Goal: Information Seeking & Learning: Learn about a topic

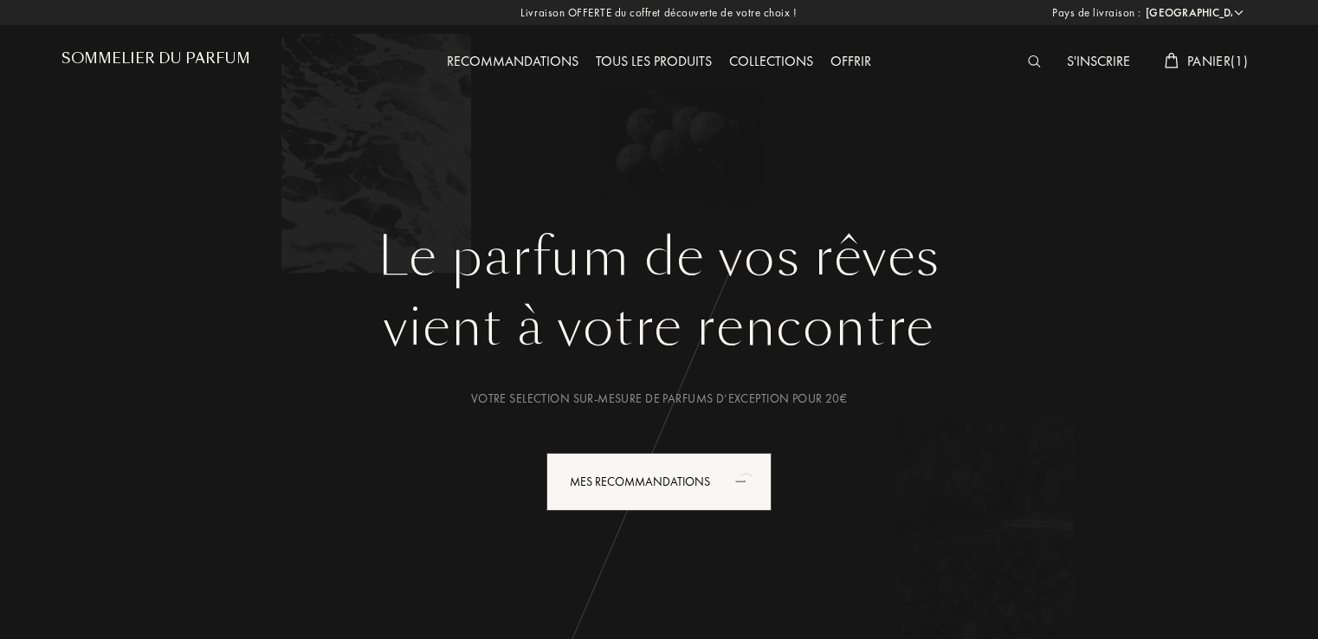
select select "FR"
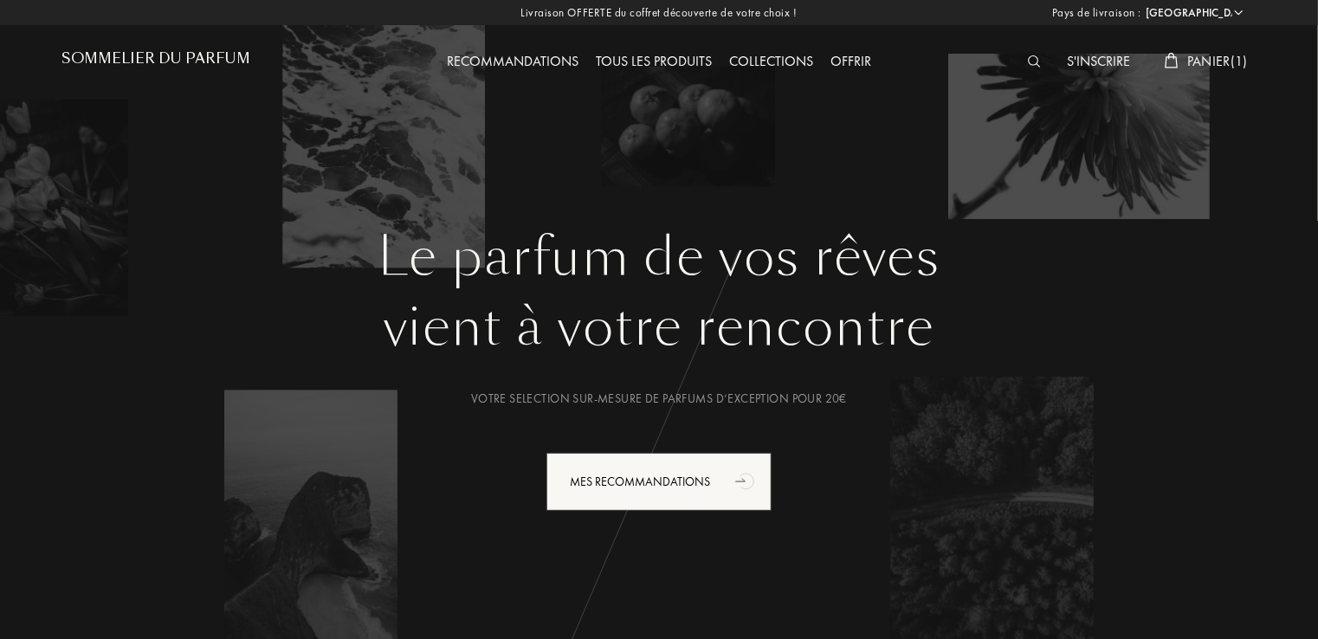
click at [664, 61] on div "Tous les produits" at bounding box center [653, 62] width 133 height 23
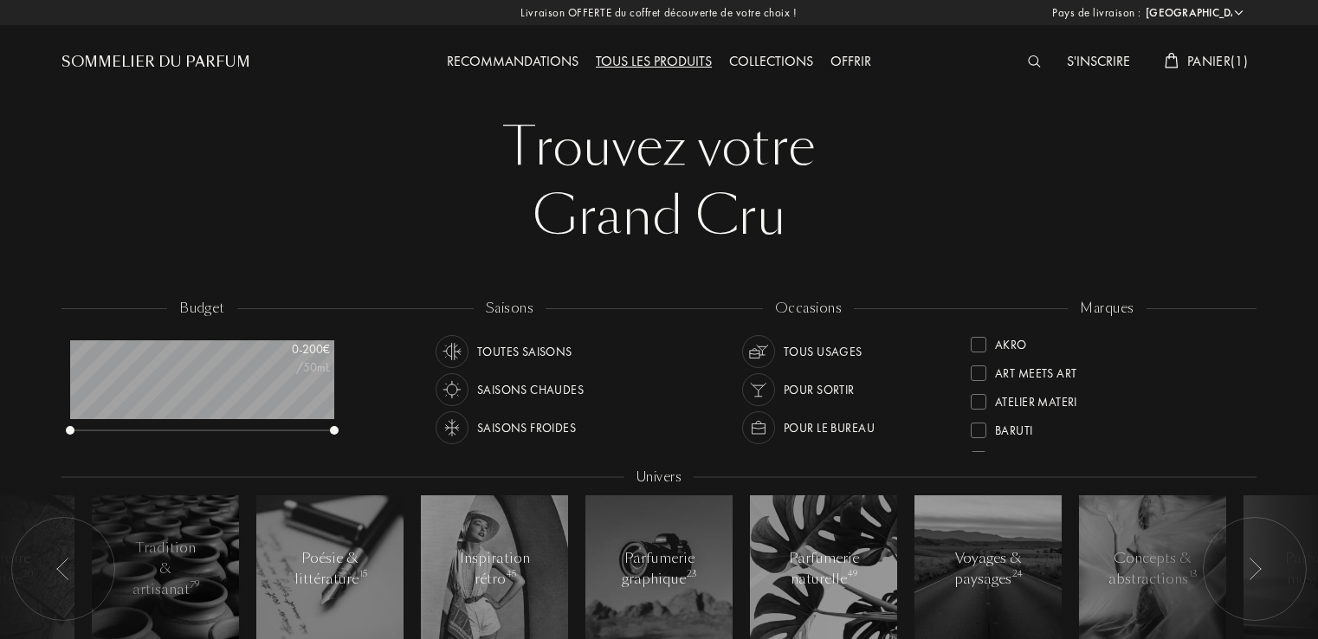
select select "FR"
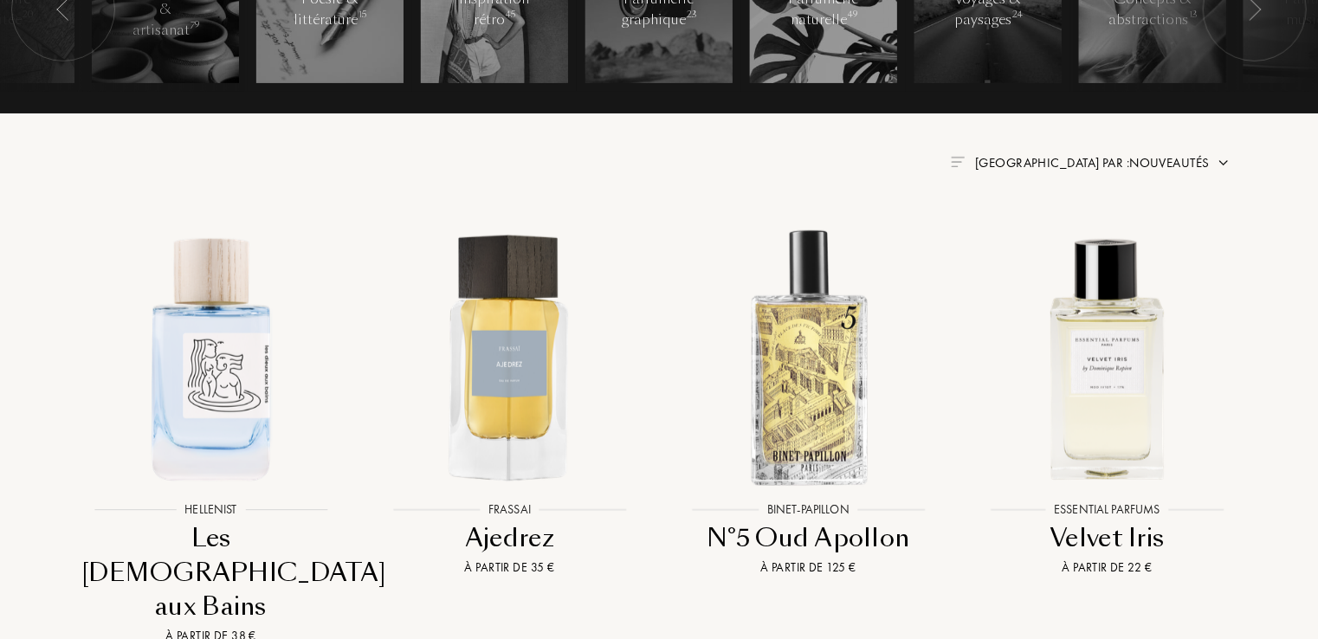
scroll to position [1119, 0]
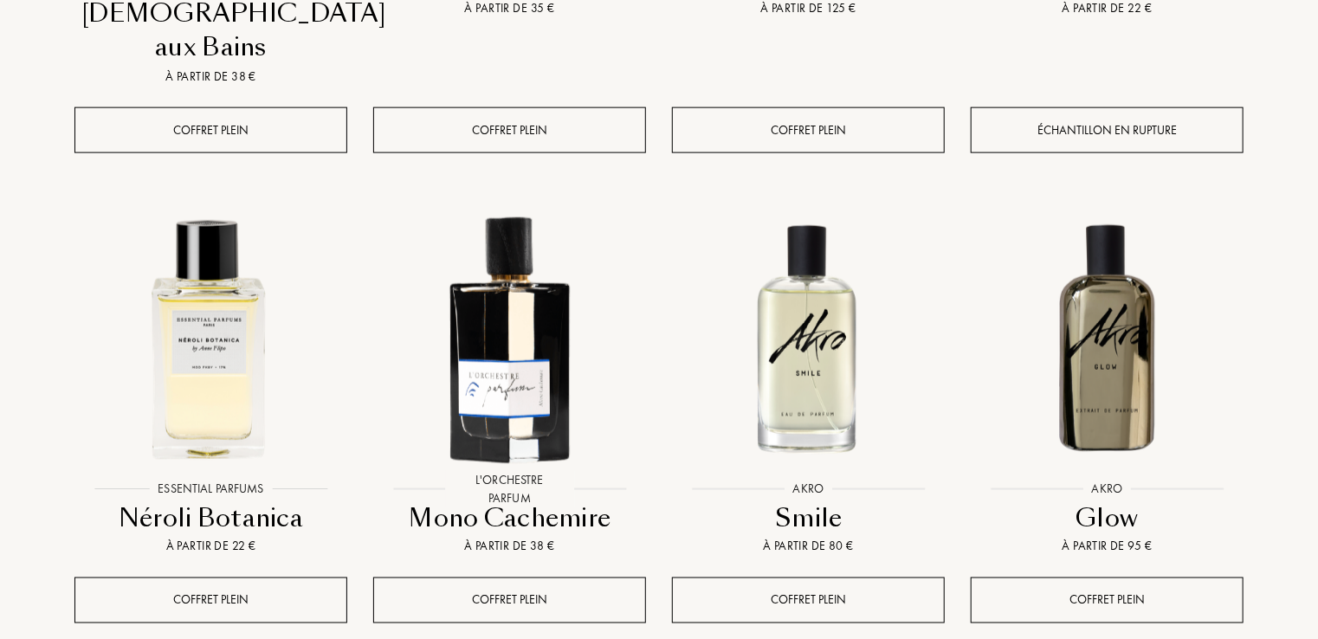
click at [835, 307] on img at bounding box center [808, 337] width 269 height 269
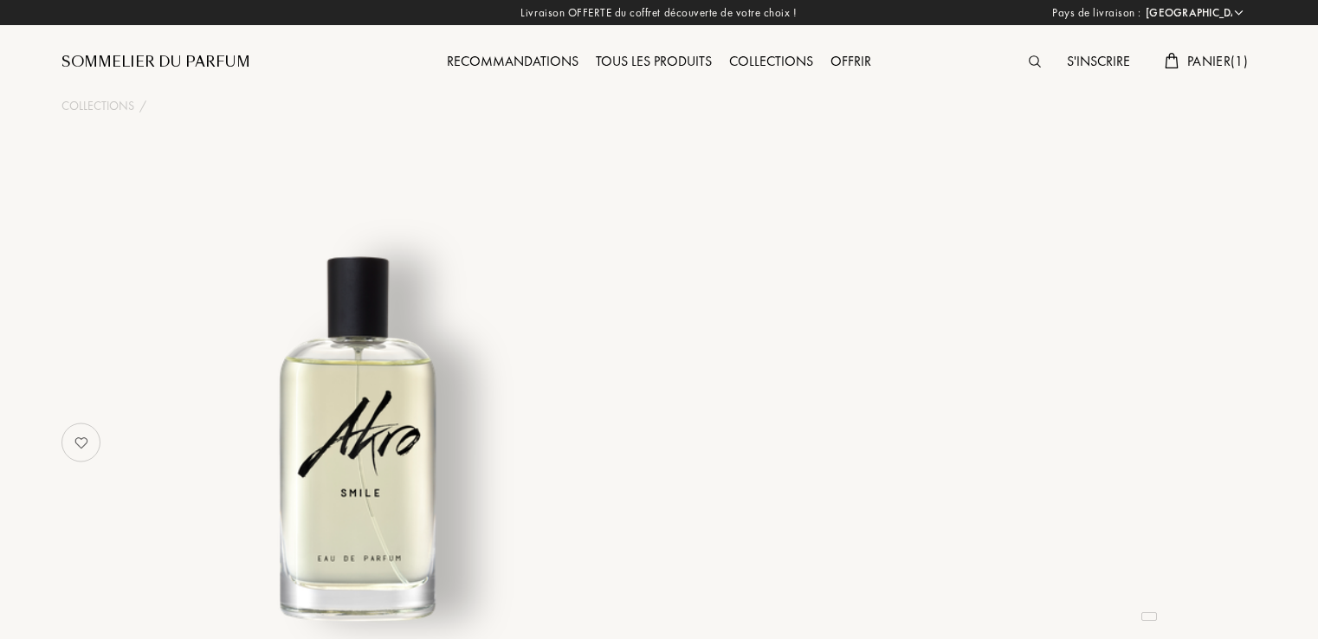
select select "FR"
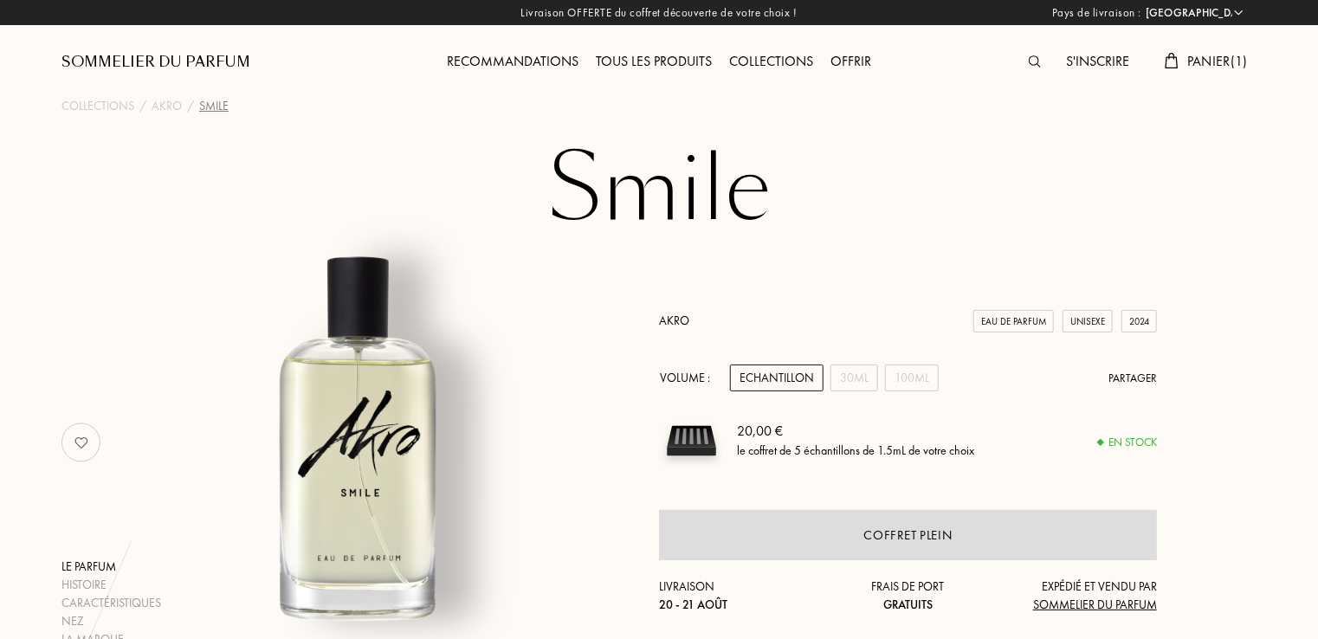
scroll to position [559, 0]
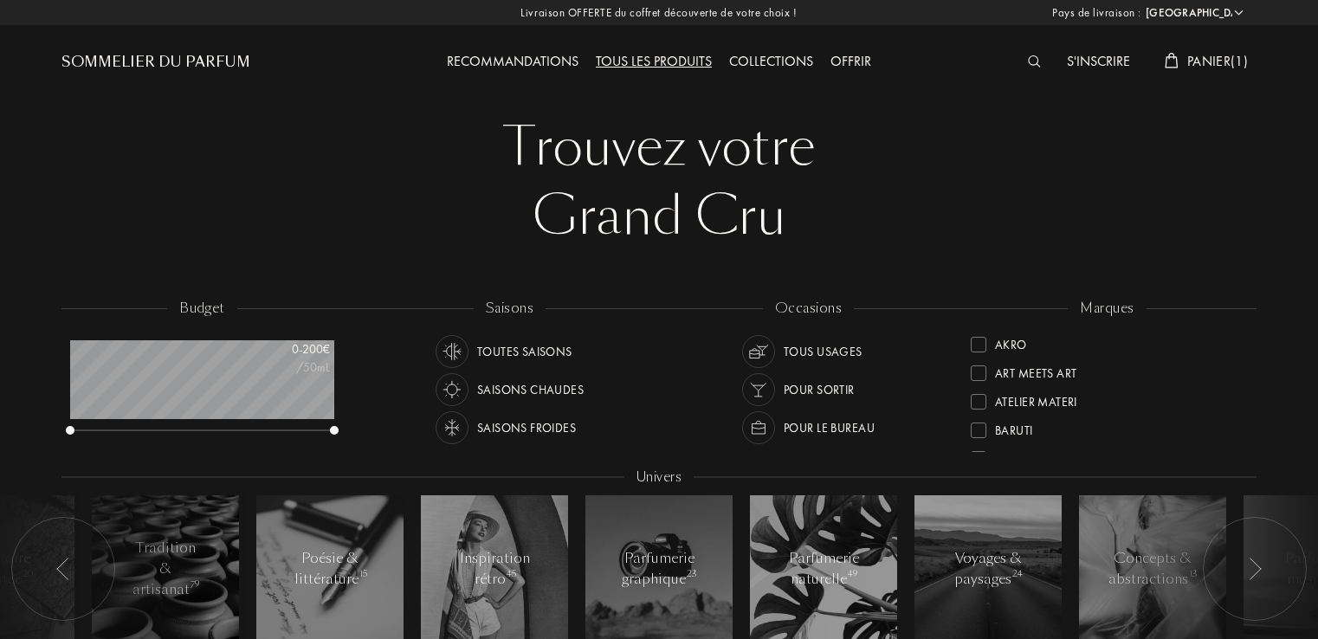
select select "FR"
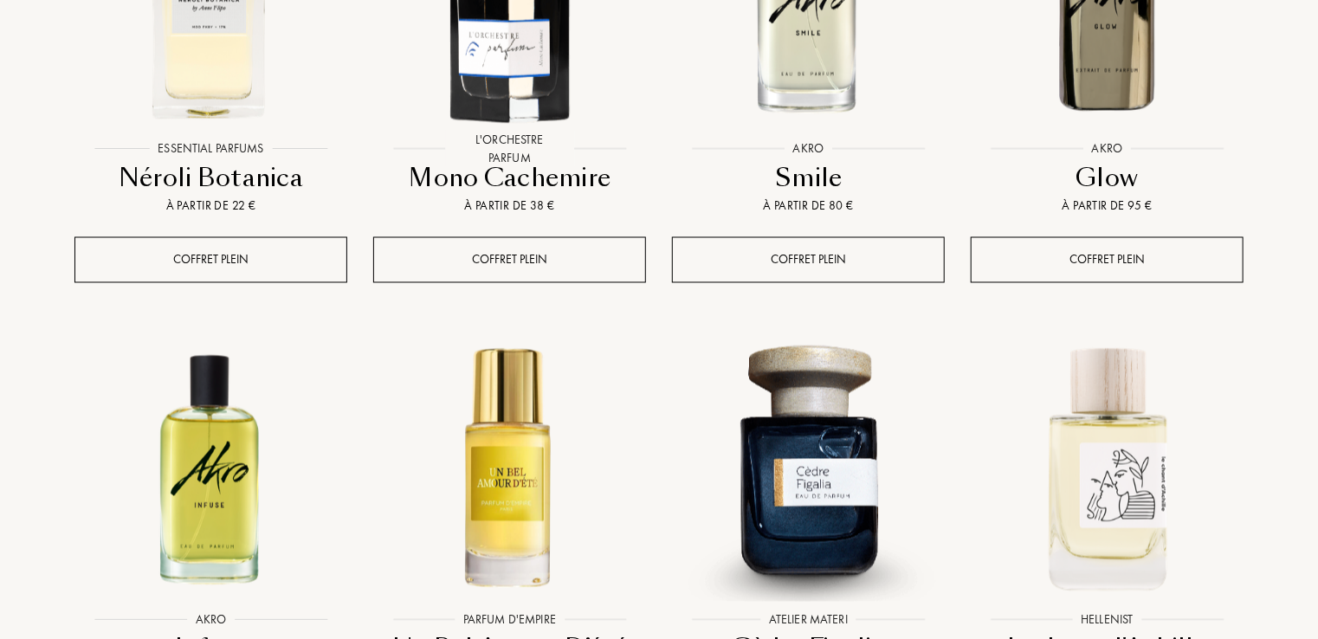
scroll to position [1460, 0]
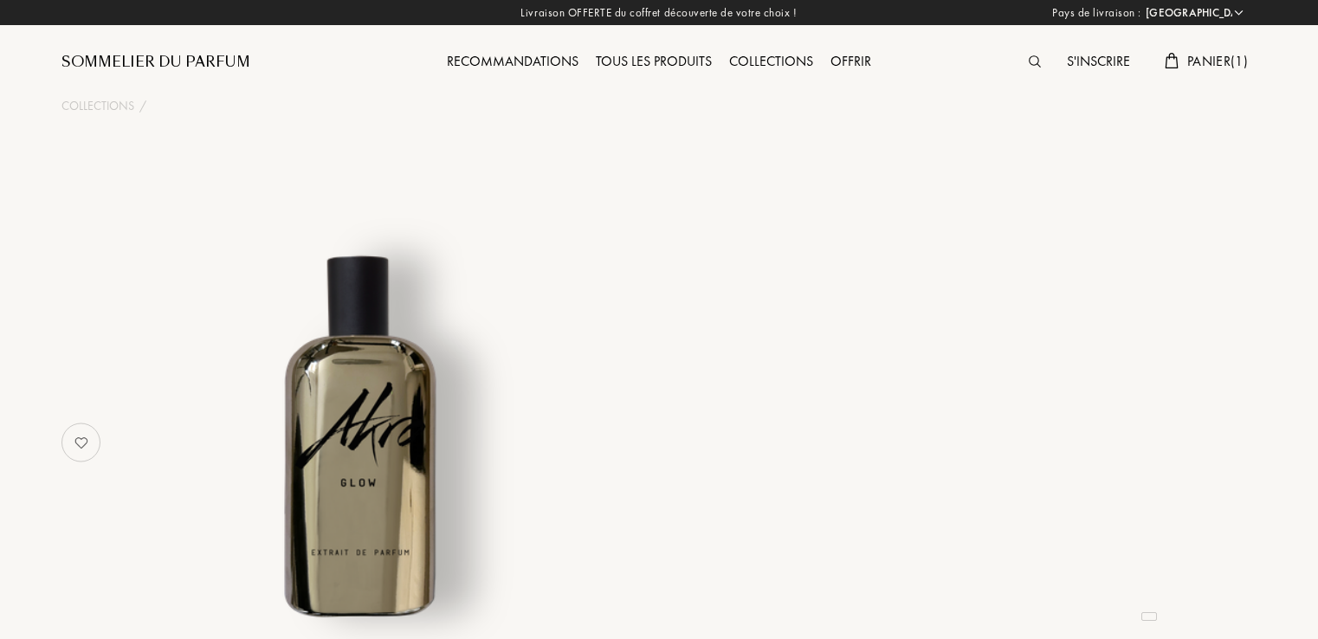
select select "FR"
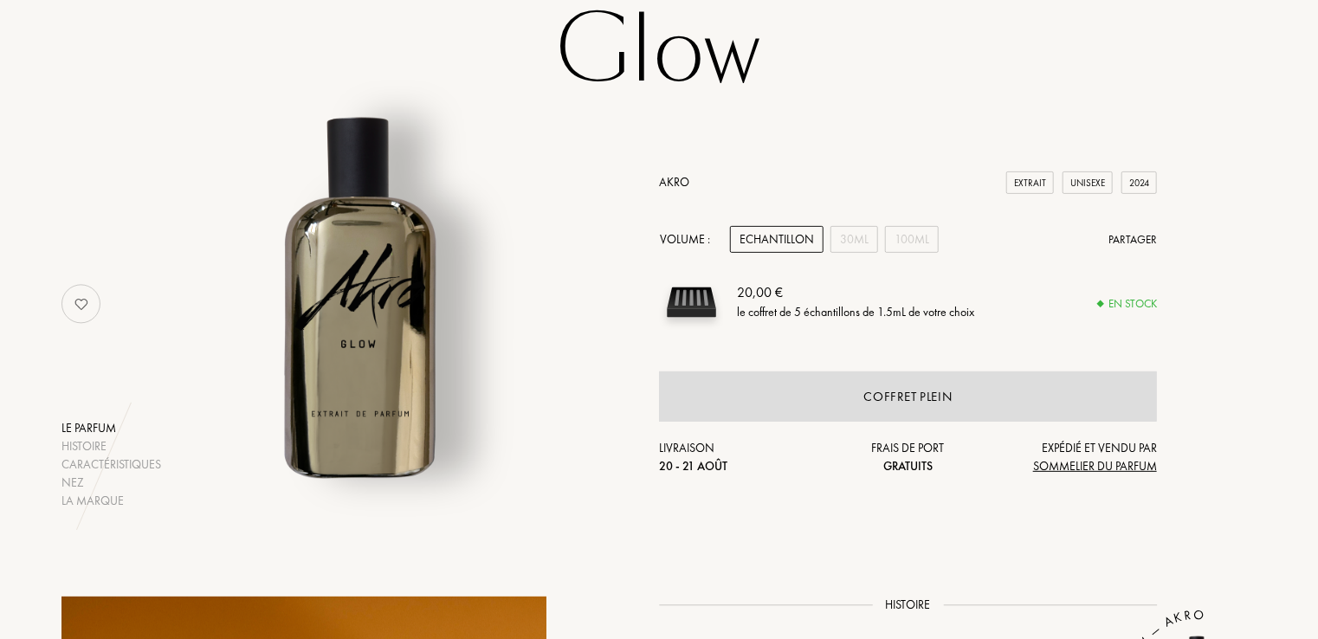
scroll to position [104, 0]
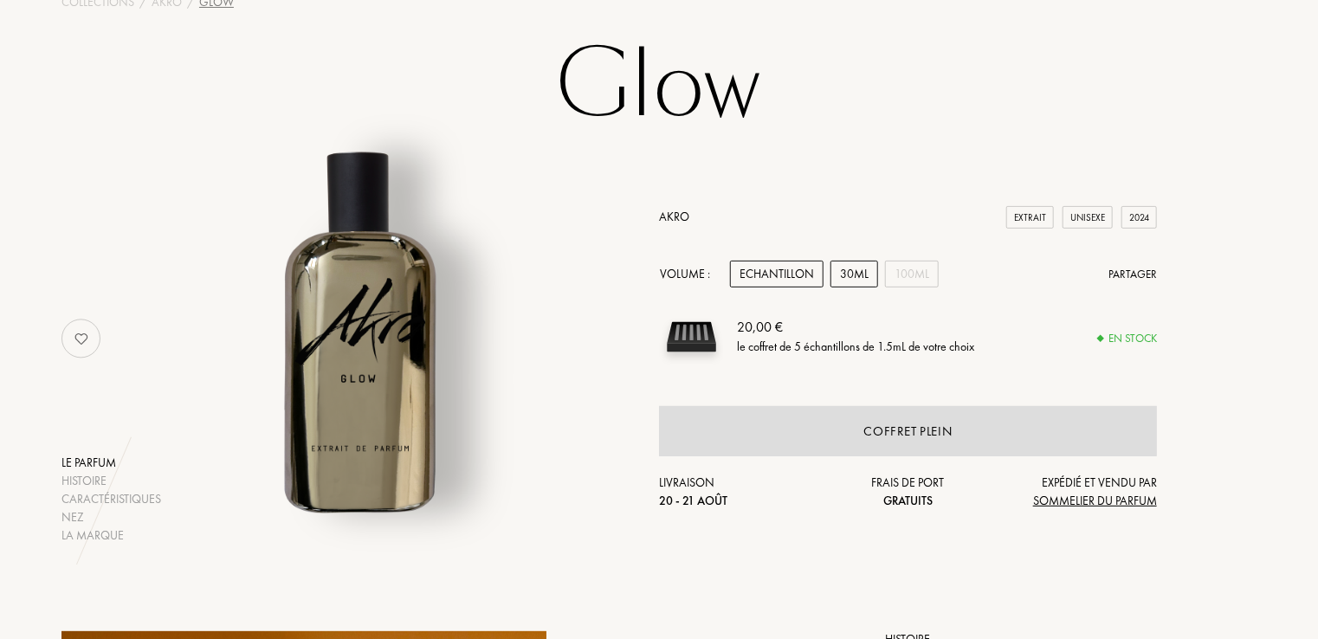
click at [852, 273] on div "30mL" at bounding box center [854, 274] width 48 height 27
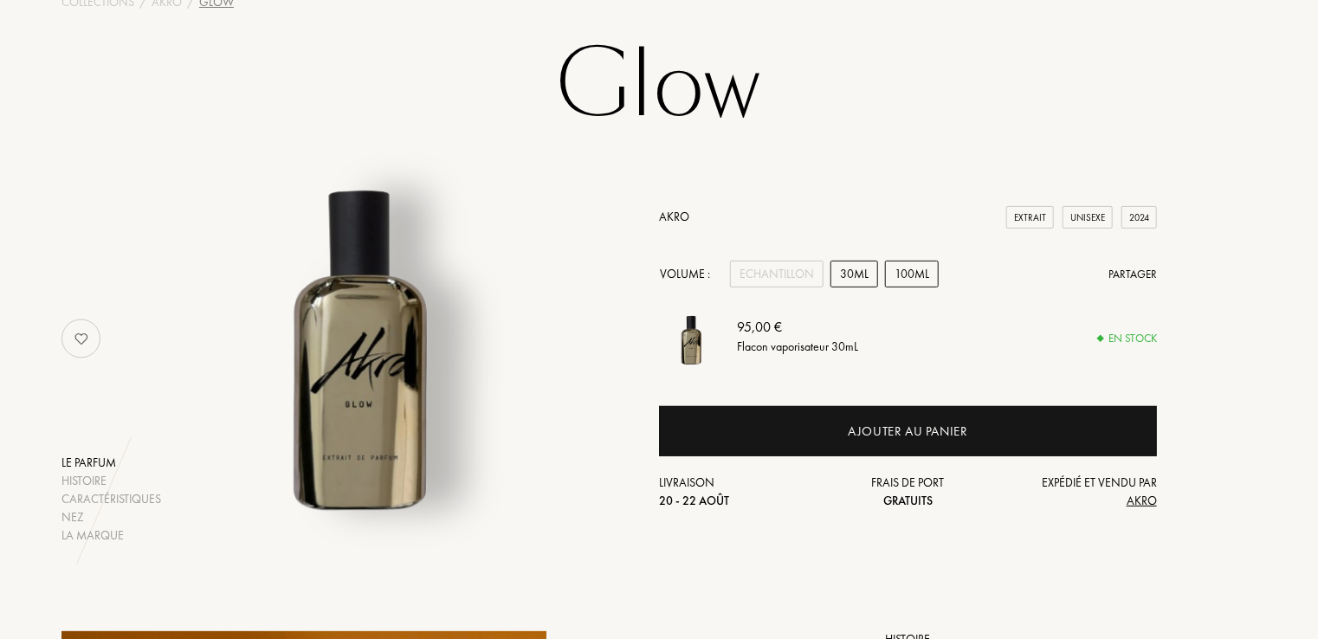
click at [895, 274] on div "100mL" at bounding box center [912, 274] width 54 height 27
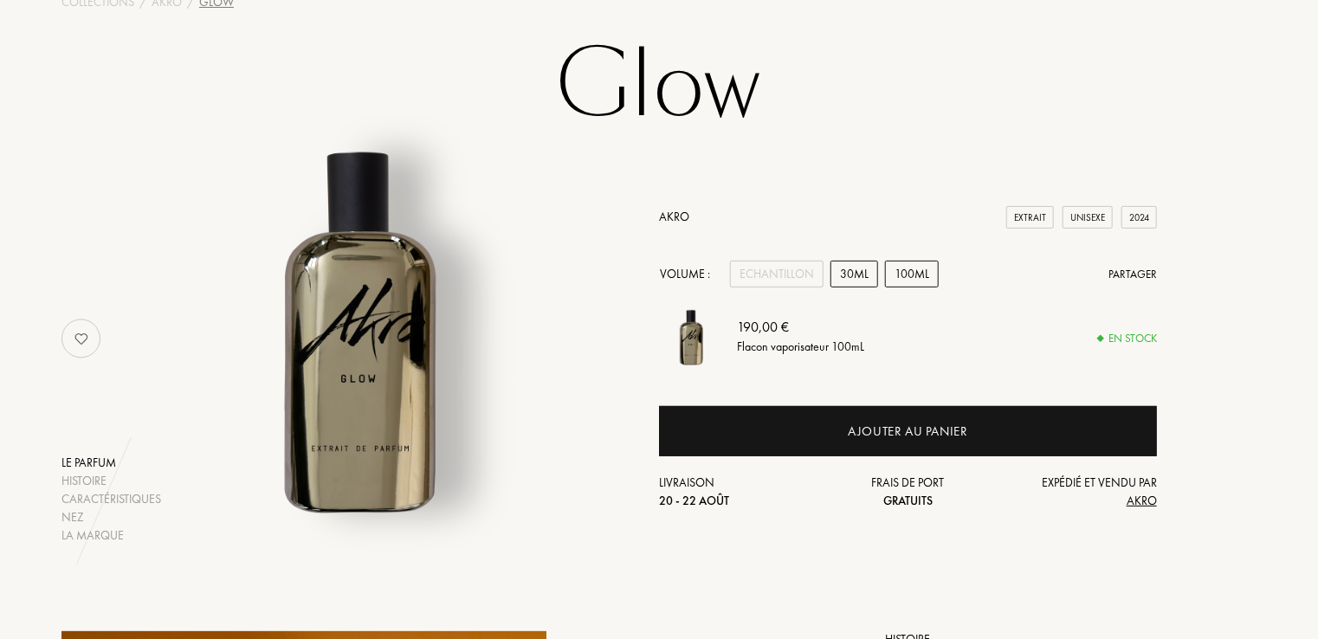
click at [852, 274] on div "30mL" at bounding box center [854, 274] width 48 height 27
